Goal: Learn about a topic: Learn about a topic

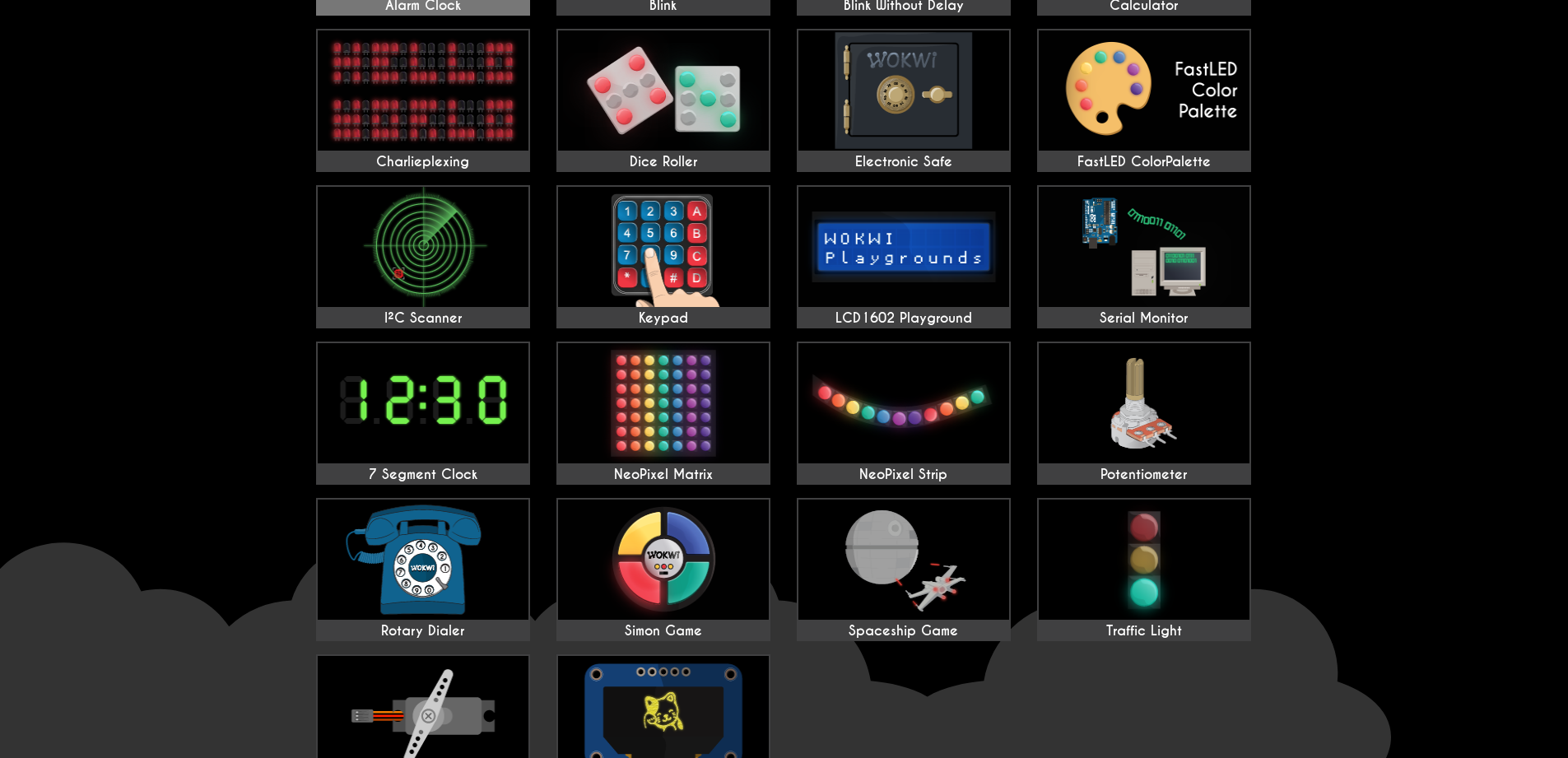
scroll to position [297, 0]
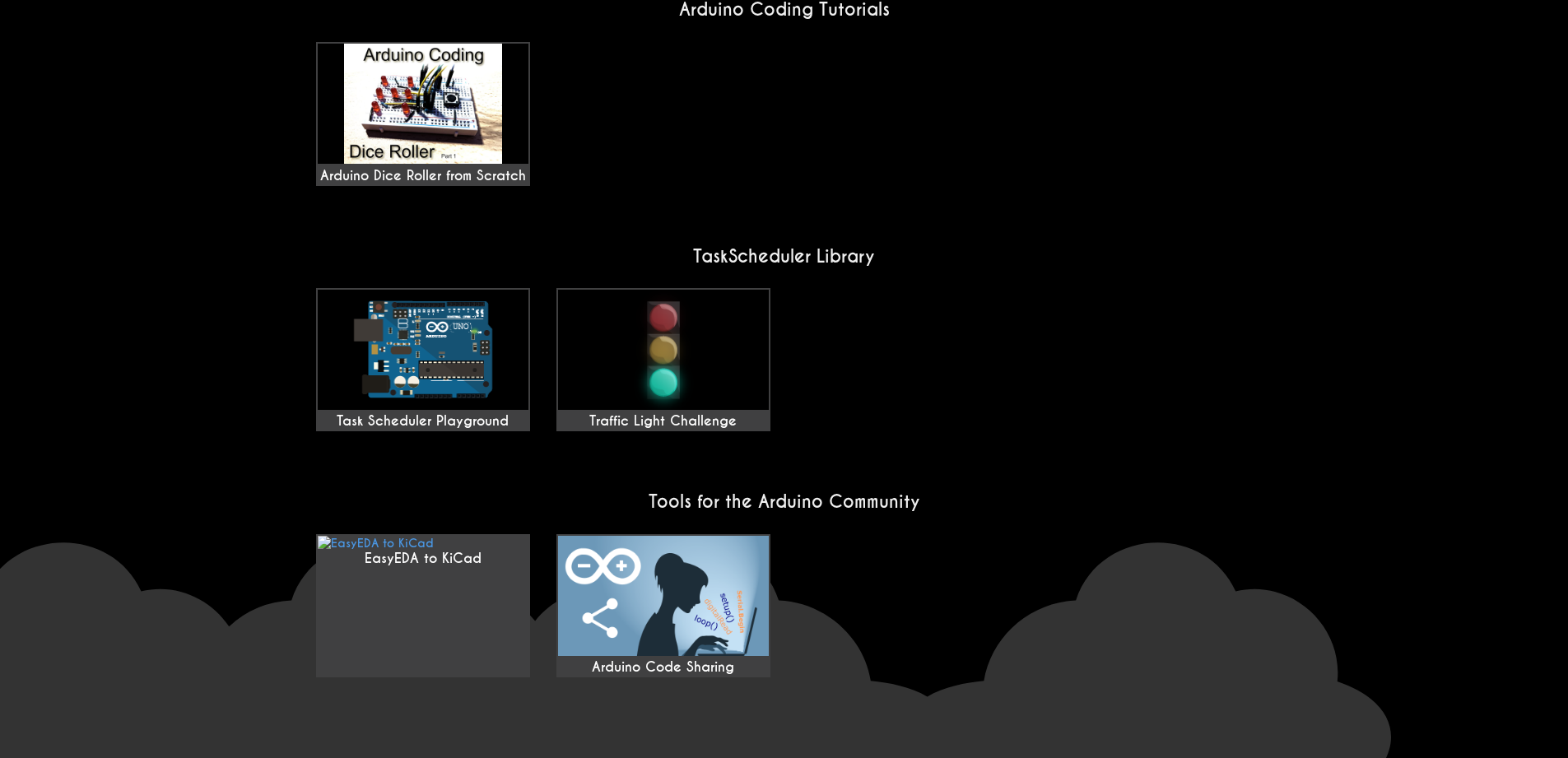
scroll to position [1186, 0]
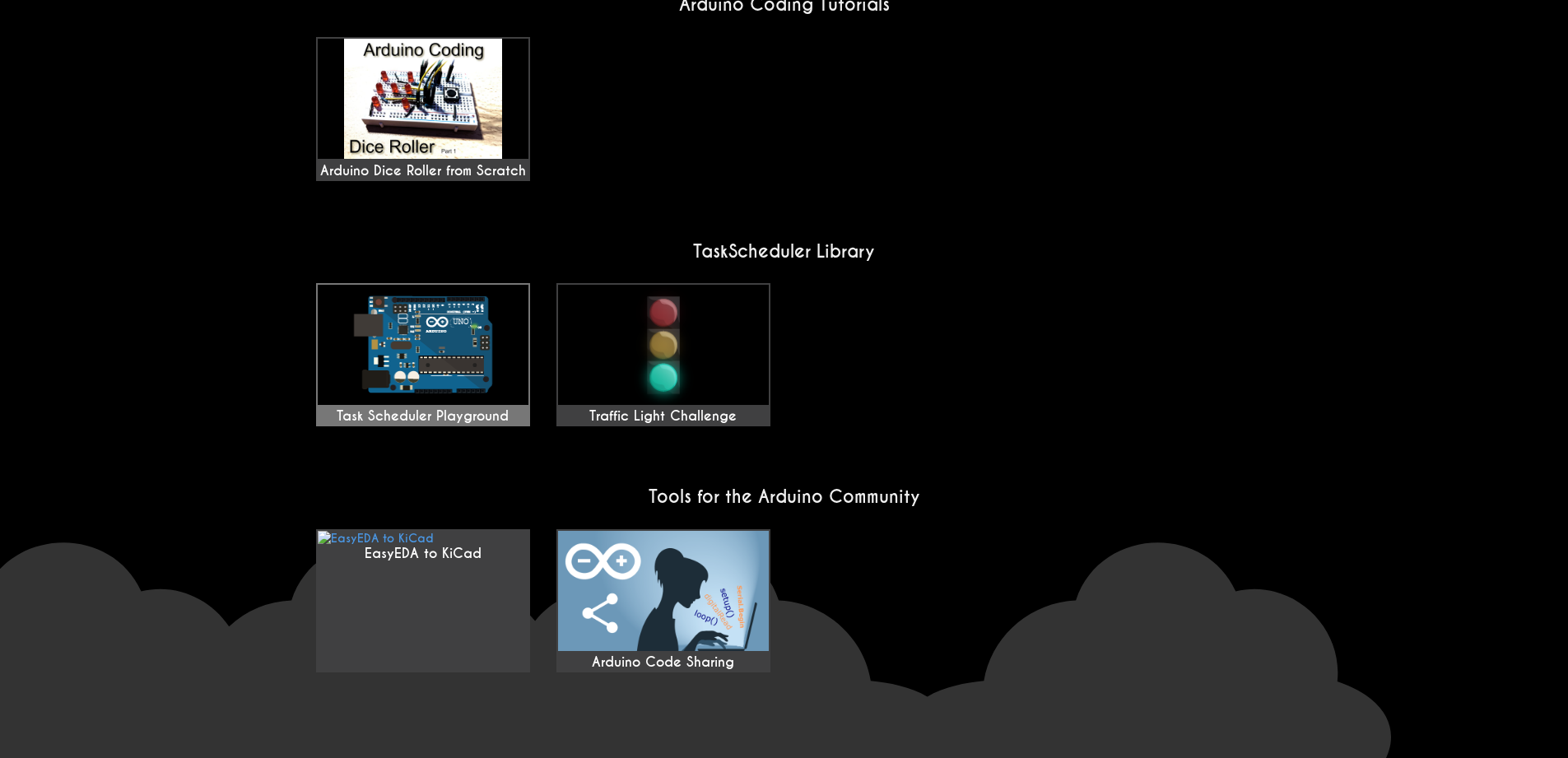
click at [453, 367] on img at bounding box center [423, 344] width 210 height 120
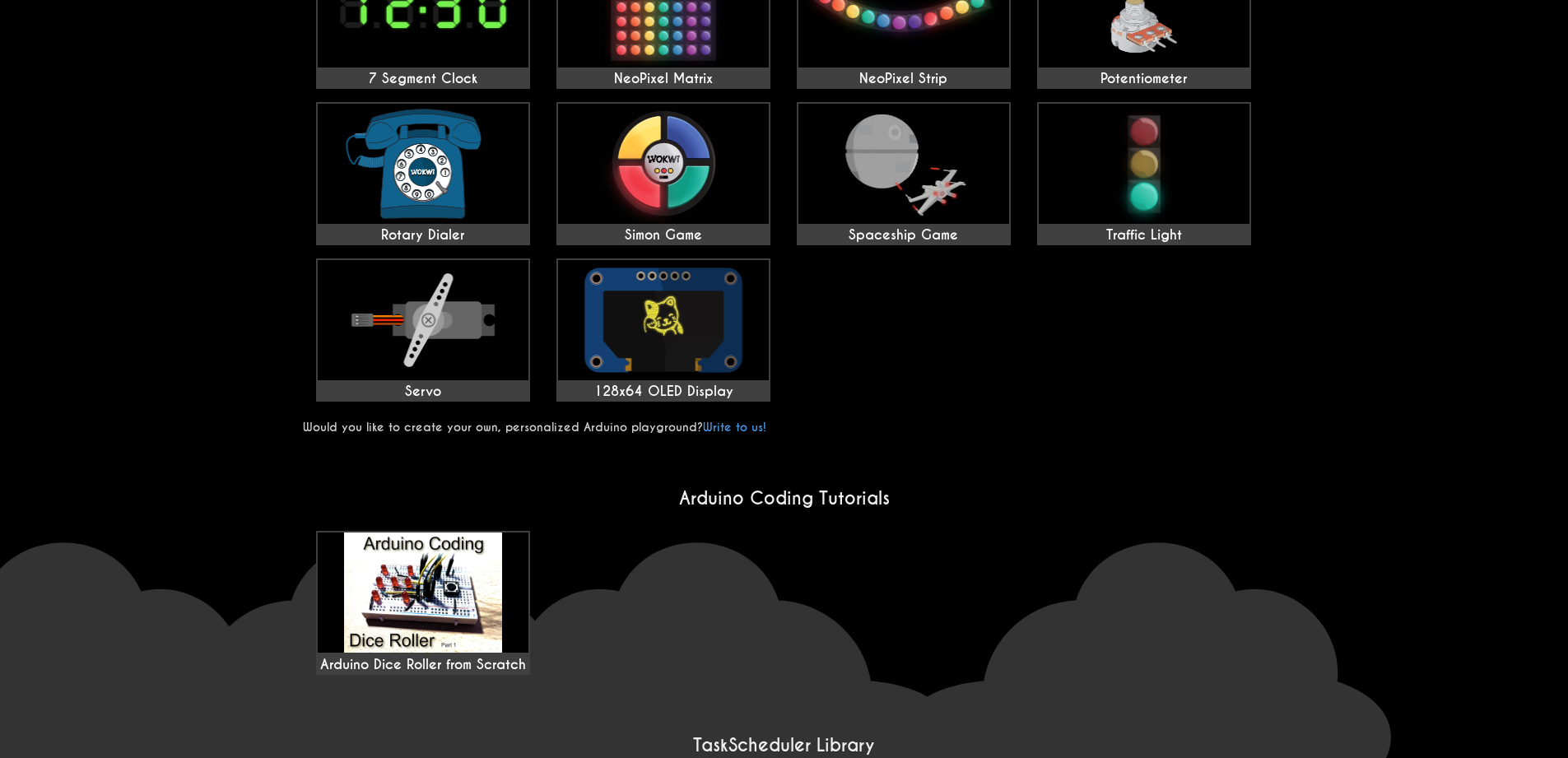
scroll to position [791, 0]
